Goal: Task Accomplishment & Management: Manage account settings

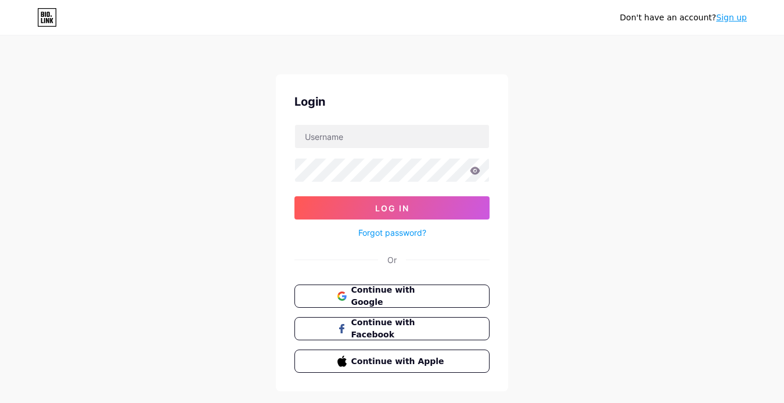
click at [386, 293] on span "Continue with Google" at bounding box center [400, 296] width 96 height 24
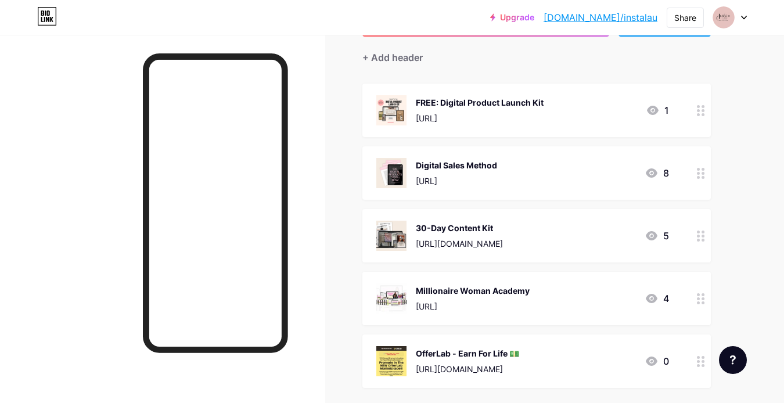
scroll to position [108, 0]
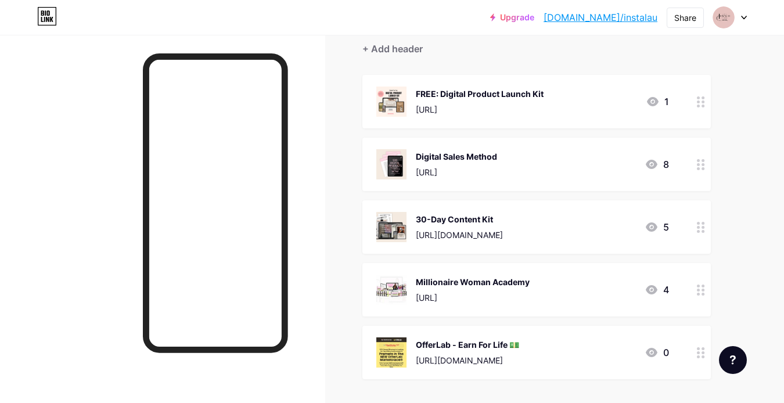
click at [626, 20] on link "[DOMAIN_NAME]/instalau" at bounding box center [601, 17] width 114 height 14
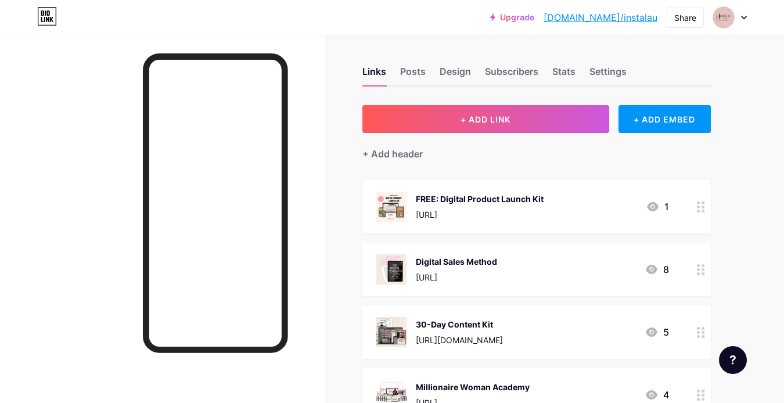
scroll to position [0, 0]
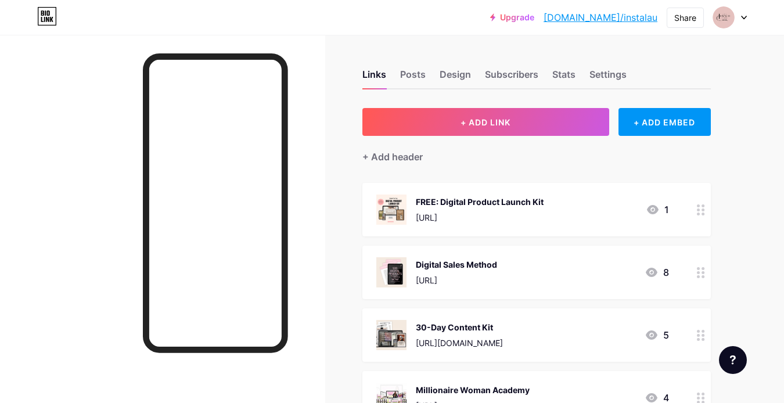
click at [745, 16] on icon at bounding box center [744, 18] width 6 height 4
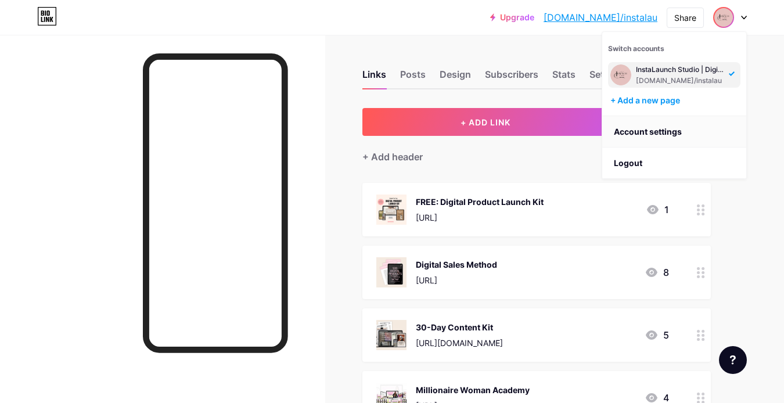
click at [658, 127] on link "Account settings" at bounding box center [675, 131] width 144 height 31
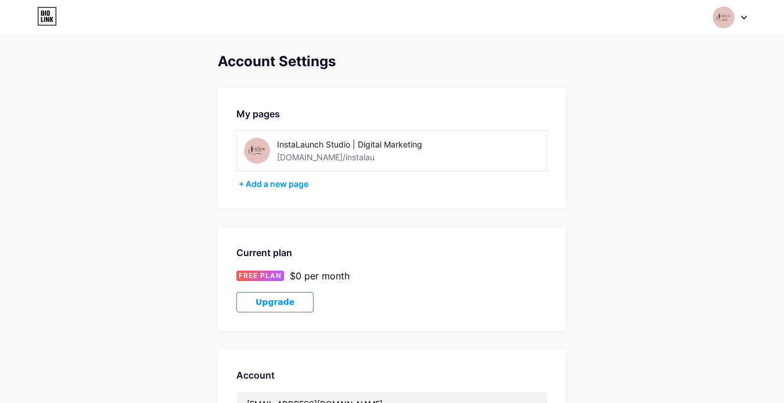
click at [316, 156] on div "bio.link/instalau" at bounding box center [326, 157] width 98 height 12
drag, startPoint x: 337, startPoint y: 155, endPoint x: 274, endPoint y: 154, distance: 63.3
click at [274, 154] on div "InstaLaunch Studio | Digital Marketing bio.link/instalau" at bounding box center [343, 151] width 198 height 26
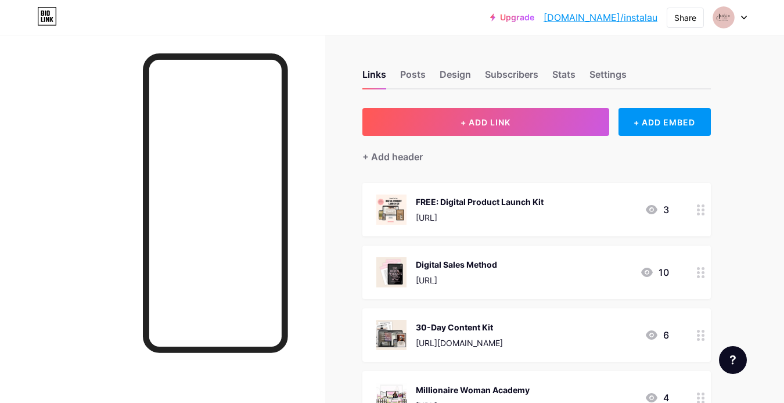
click at [630, 16] on link "bio.link/instalau" at bounding box center [601, 17] width 114 height 14
